Goal: Task Accomplishment & Management: Manage account settings

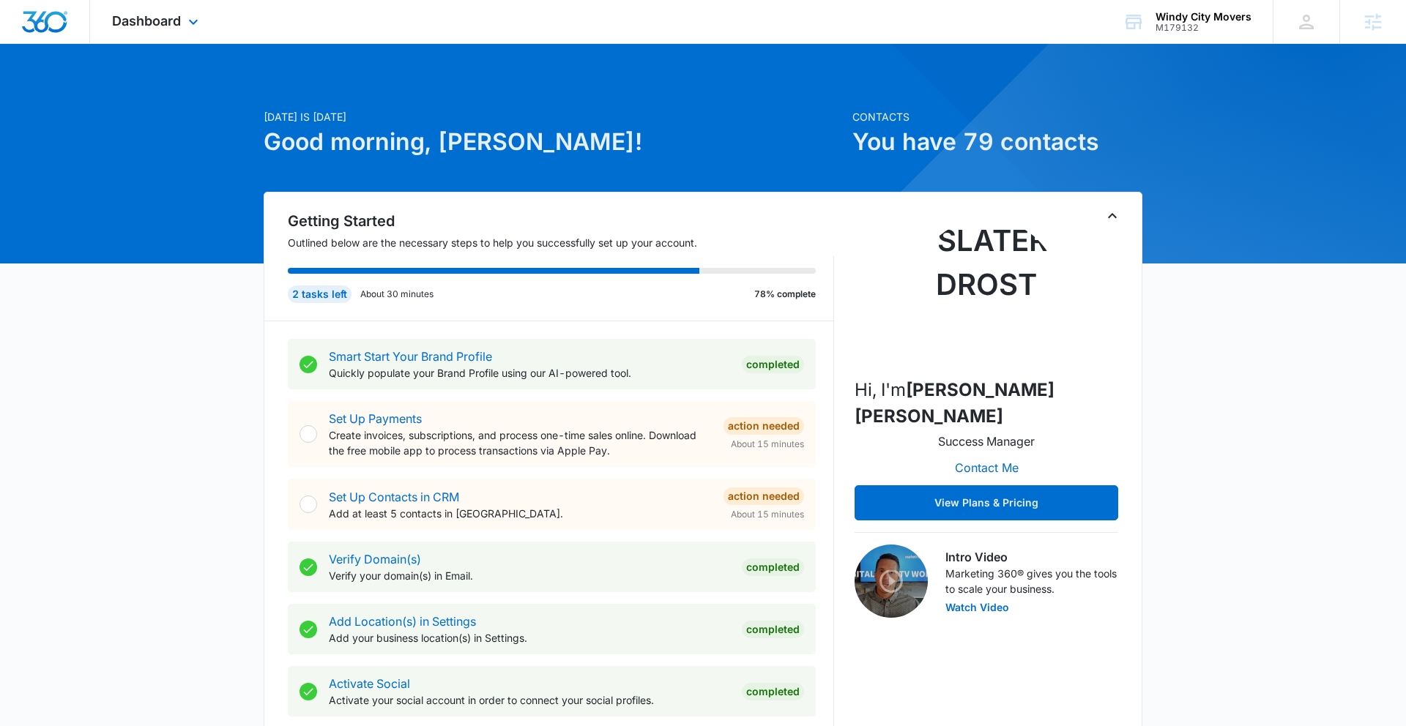
click at [164, 10] on div "Dashboard Apps Reputation Forms CRM Email Social POS Content Ads Intelligence F…" at bounding box center [157, 21] width 134 height 43
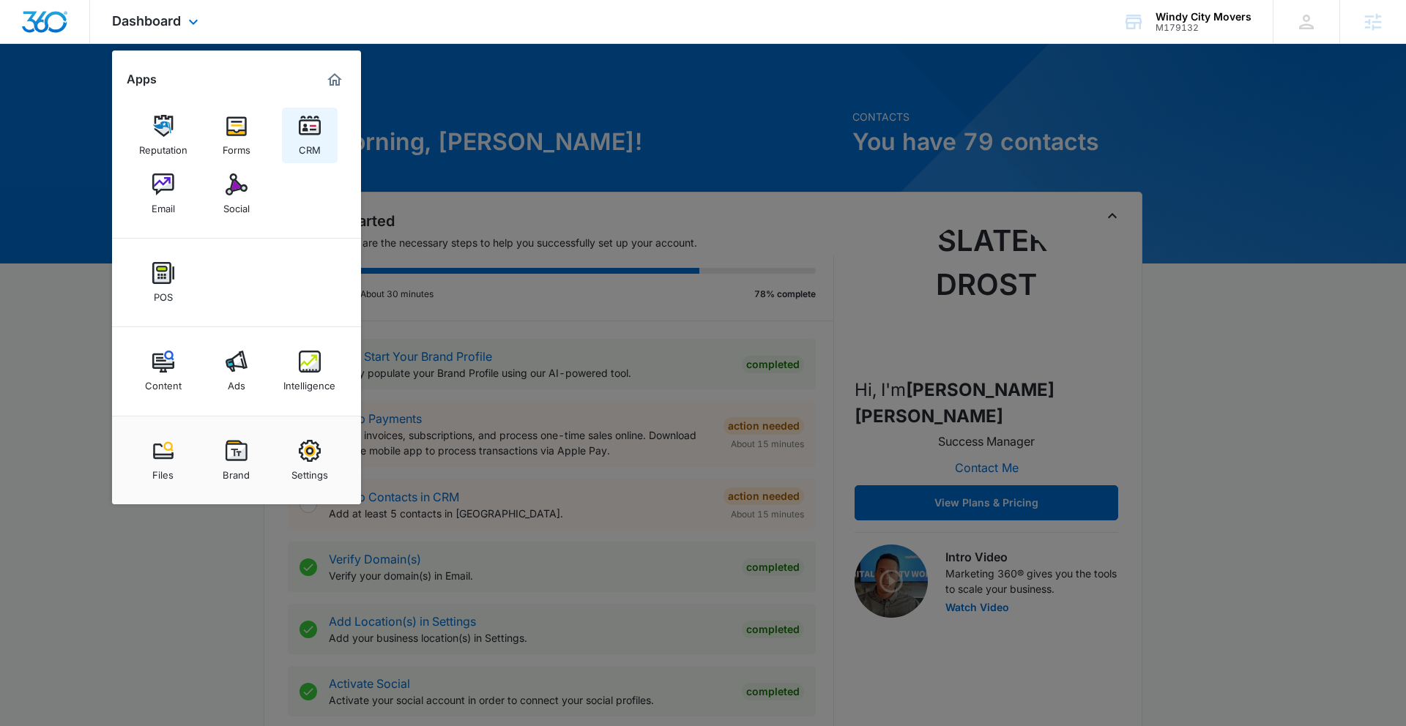
click at [299, 122] on img at bounding box center [310, 126] width 22 height 22
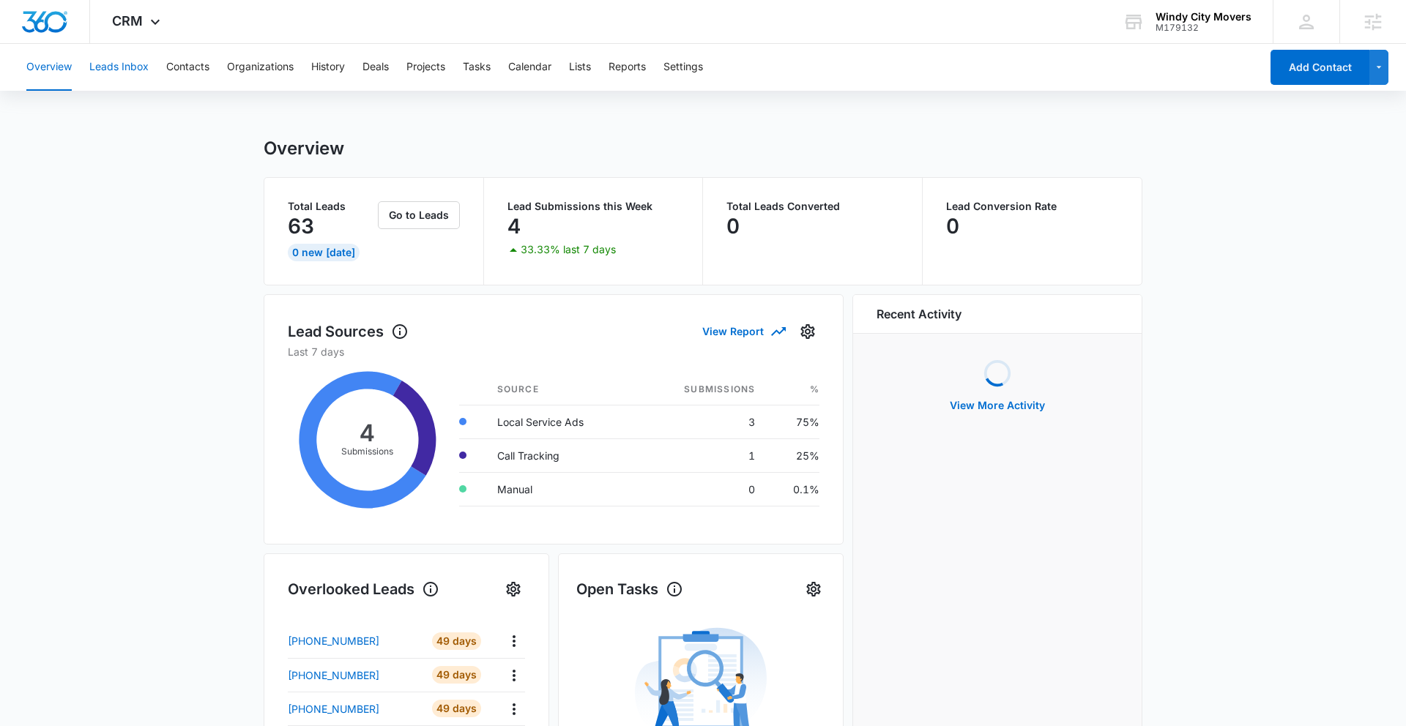
click at [106, 76] on button "Leads Inbox" at bounding box center [118, 67] width 59 height 47
